Goal: Obtain resource: Download file/media

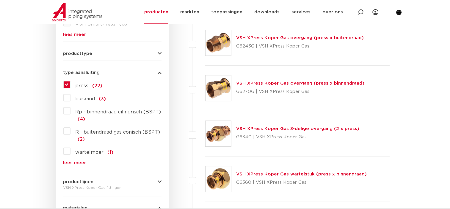
scroll to position [215, 0]
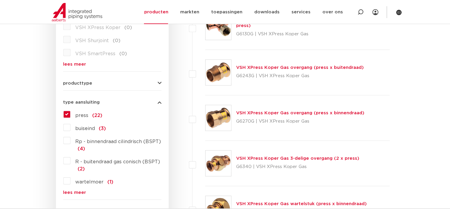
click at [160, 84] on icon "button" at bounding box center [160, 83] width 4 height 4
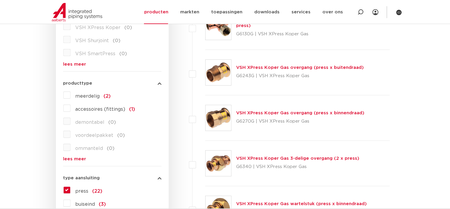
click at [268, 69] on link "VSH XPress Koper Gas overgang (press x buitendraad)" at bounding box center [300, 67] width 128 height 4
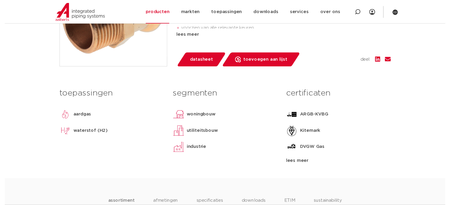
scroll to position [178, 0]
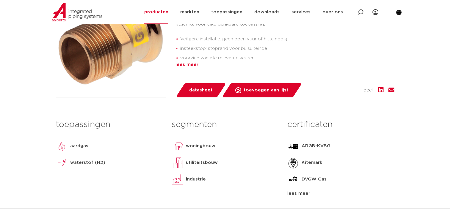
click at [183, 67] on div "lees meer" at bounding box center [284, 64] width 219 height 7
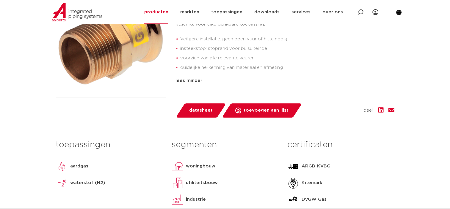
click at [195, 113] on span "datasheet" at bounding box center [200, 111] width 23 height 10
